Goal: Task Accomplishment & Management: Manage account settings

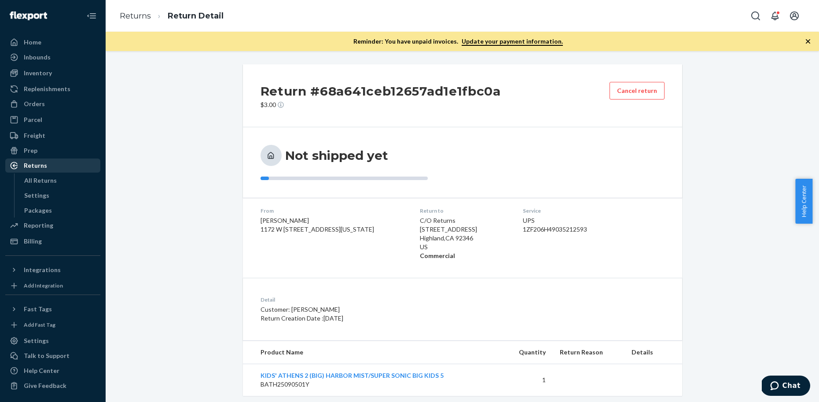
scroll to position [16, 0]
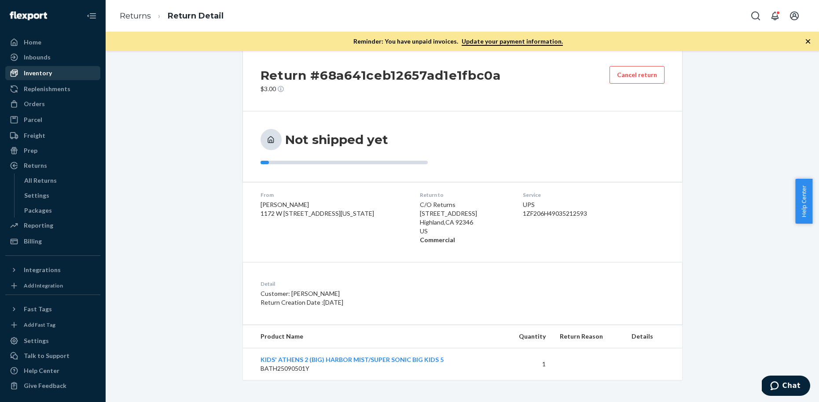
click at [59, 72] on div "Inventory" at bounding box center [52, 73] width 93 height 12
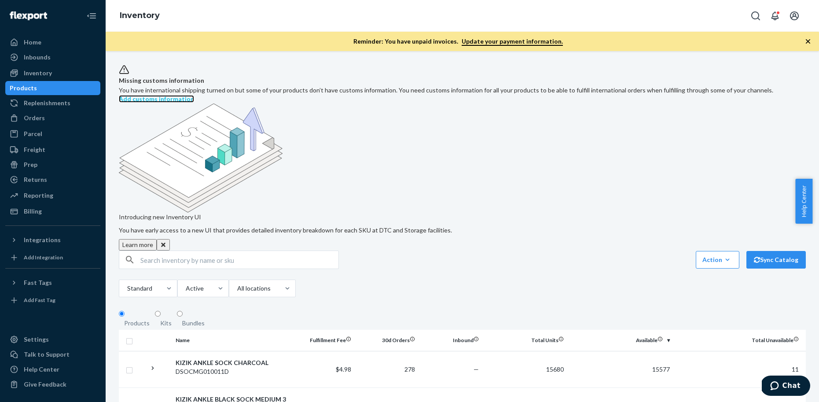
click at [194, 95] on strong "Add customs information" at bounding box center [156, 98] width 75 height 7
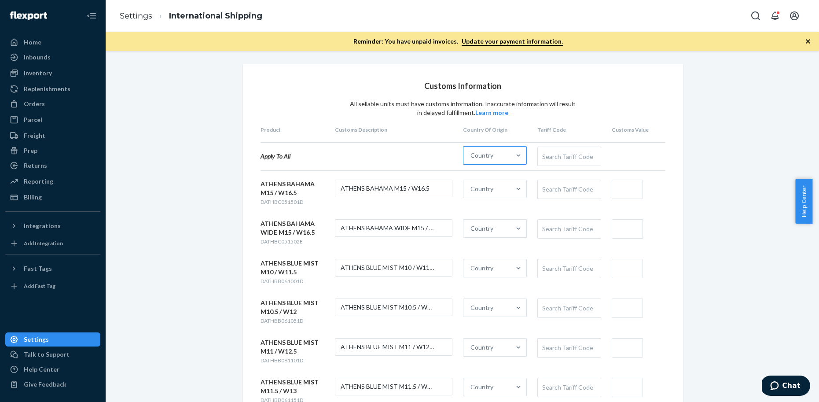
click at [501, 159] on div "Country" at bounding box center [486, 156] width 47 height 18
click at [471, 159] on input "Country" at bounding box center [470, 155] width 1 height 9
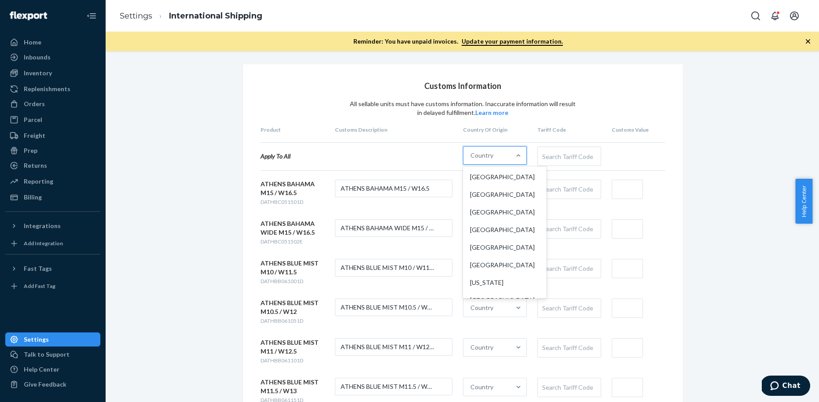
drag, startPoint x: 496, startPoint y: 177, endPoint x: 735, endPoint y: 119, distance: 246.0
click at [496, 177] on div "[GEOGRAPHIC_DATA]" at bounding box center [505, 177] width 80 height 18
click at [471, 160] on input "option [GEOGRAPHIC_DATA] focused, 1 of 249. 249 results available. Use Up and D…" at bounding box center [470, 155] width 1 height 9
click at [555, 162] on div "Search Tariff Code" at bounding box center [569, 156] width 63 height 18
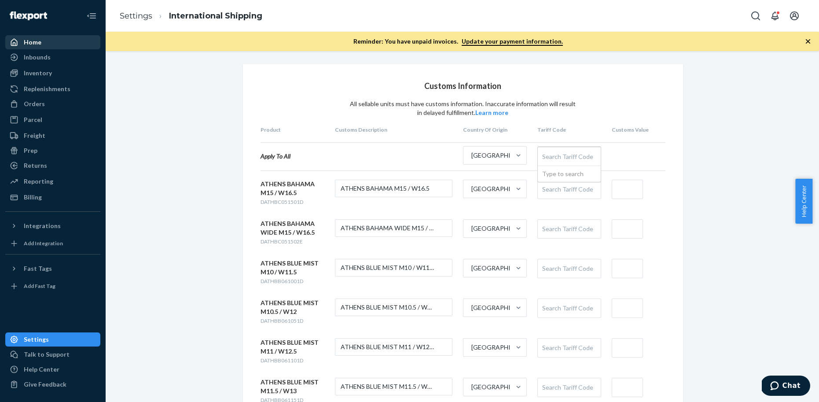
click at [65, 42] on div "Home" at bounding box center [52, 42] width 93 height 12
